Goal: Book appointment/travel/reservation

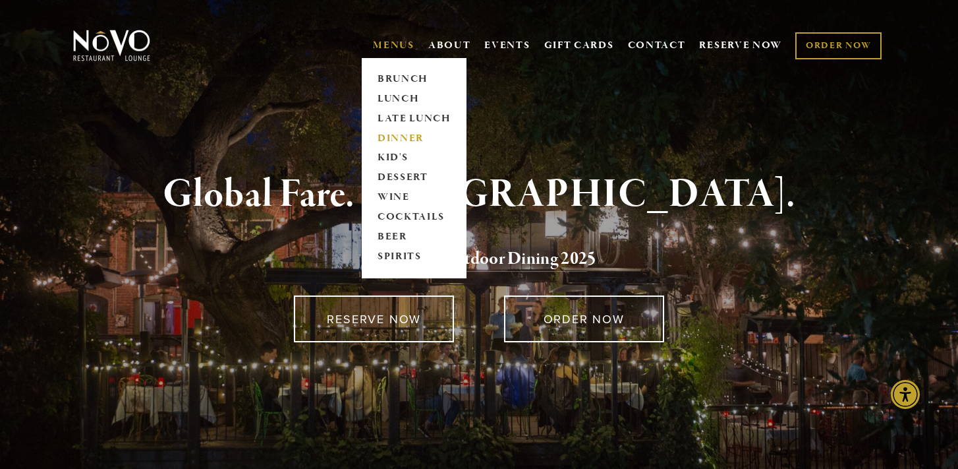
click at [400, 134] on link "DINNER" at bounding box center [414, 139] width 82 height 20
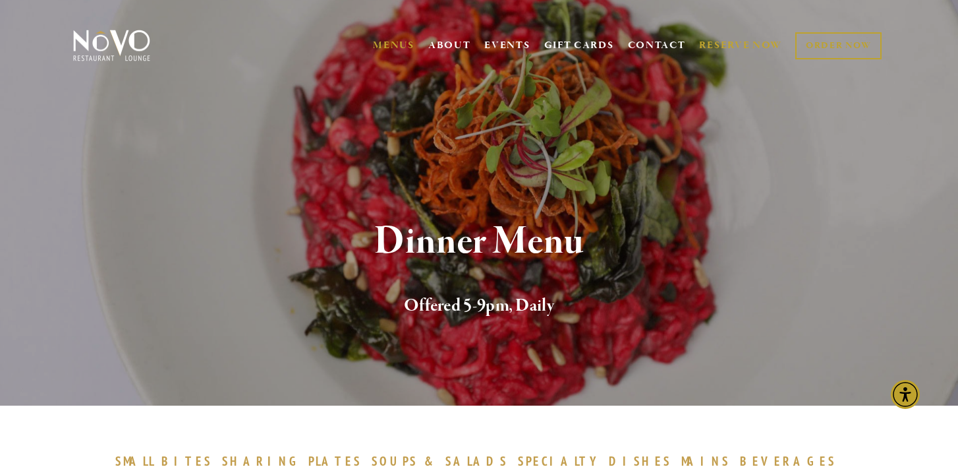
click at [732, 49] on link "RESERVE NOW" at bounding box center [740, 45] width 83 height 25
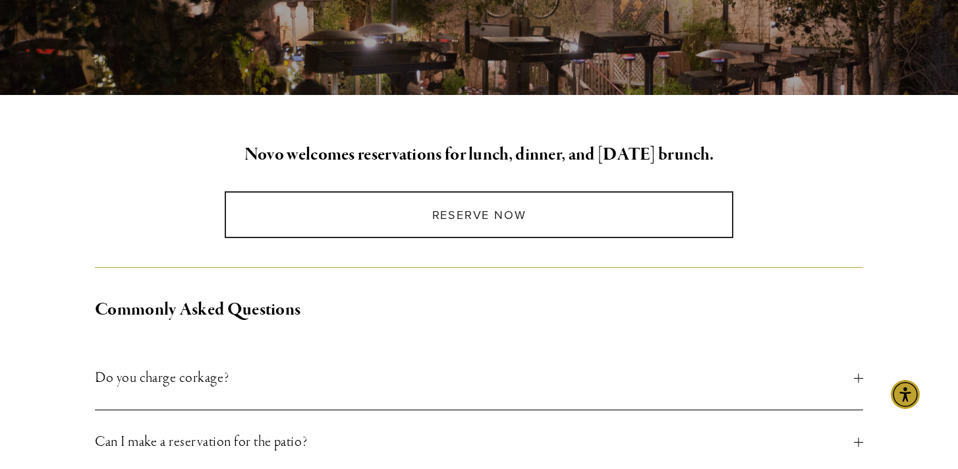
scroll to position [254, 0]
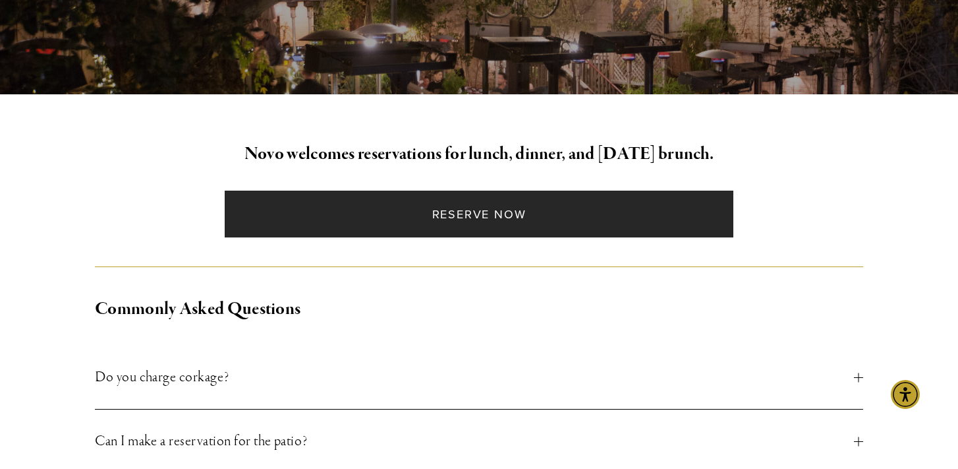
click at [507, 224] on link "Reserve Now" at bounding box center [479, 213] width 508 height 47
